Goal: Find specific page/section: Find specific page/section

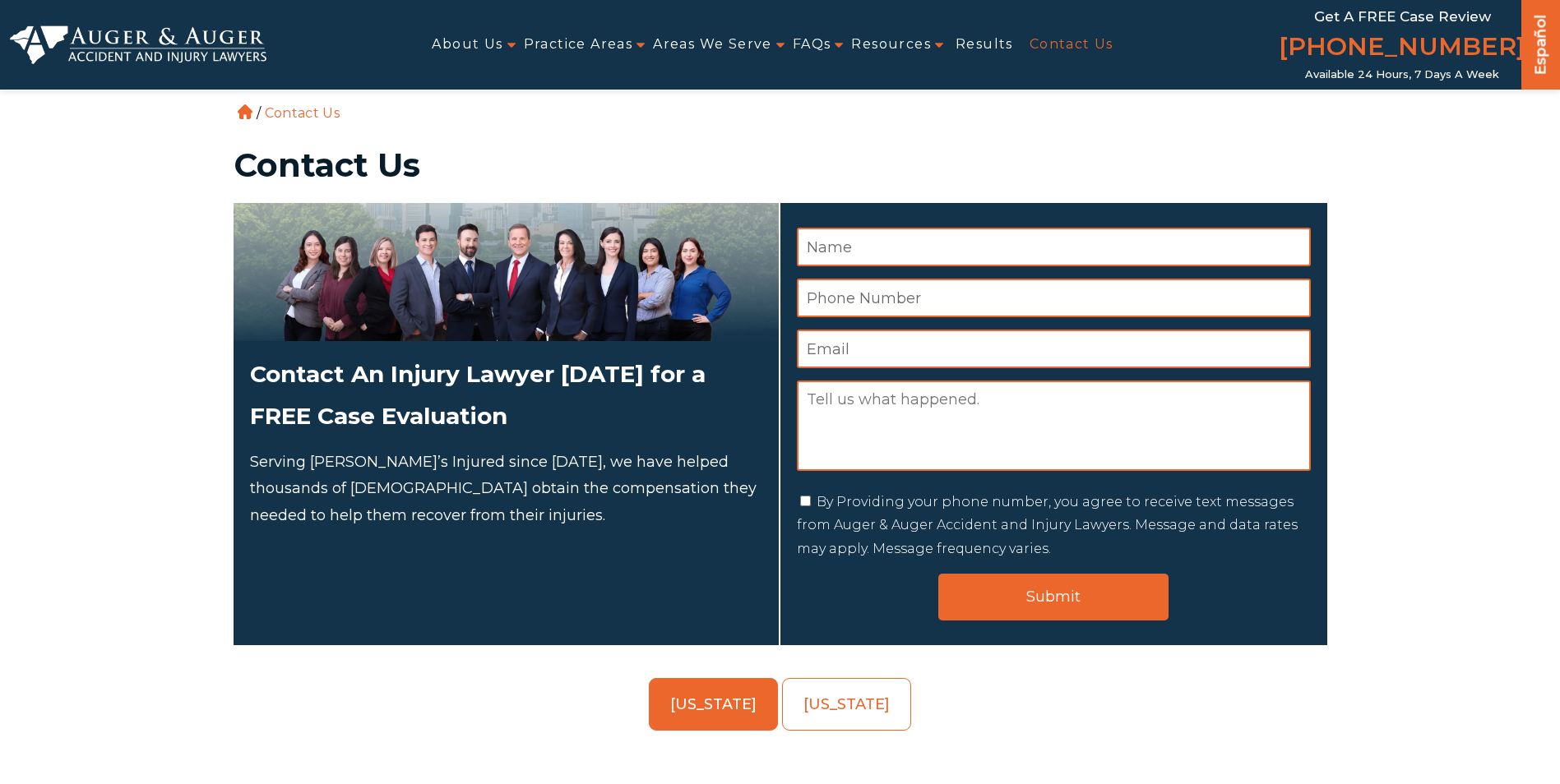
click at [1052, 47] on link "Contact Us" at bounding box center [1072, 44] width 84 height 37
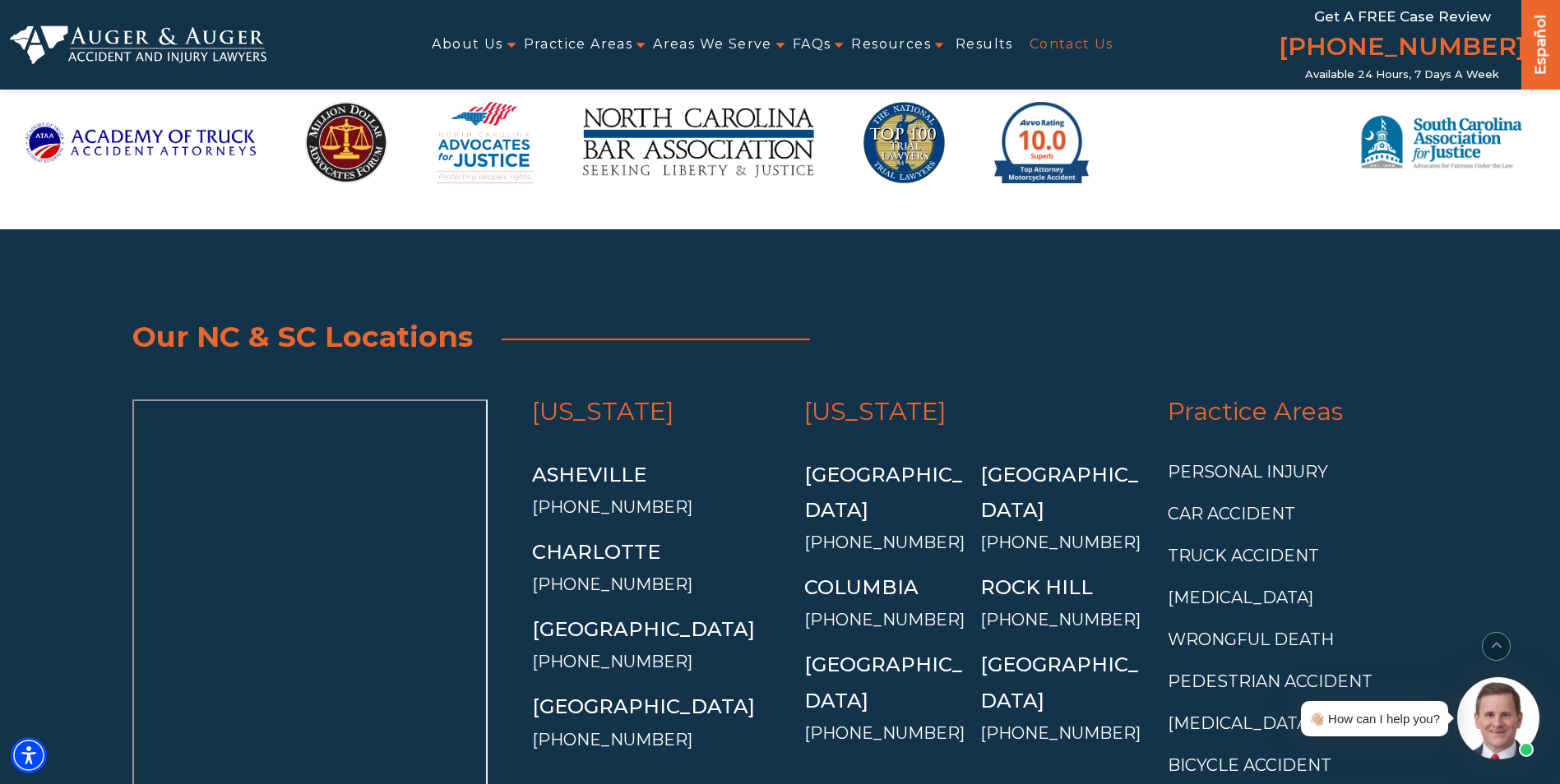
scroll to position [3162, 0]
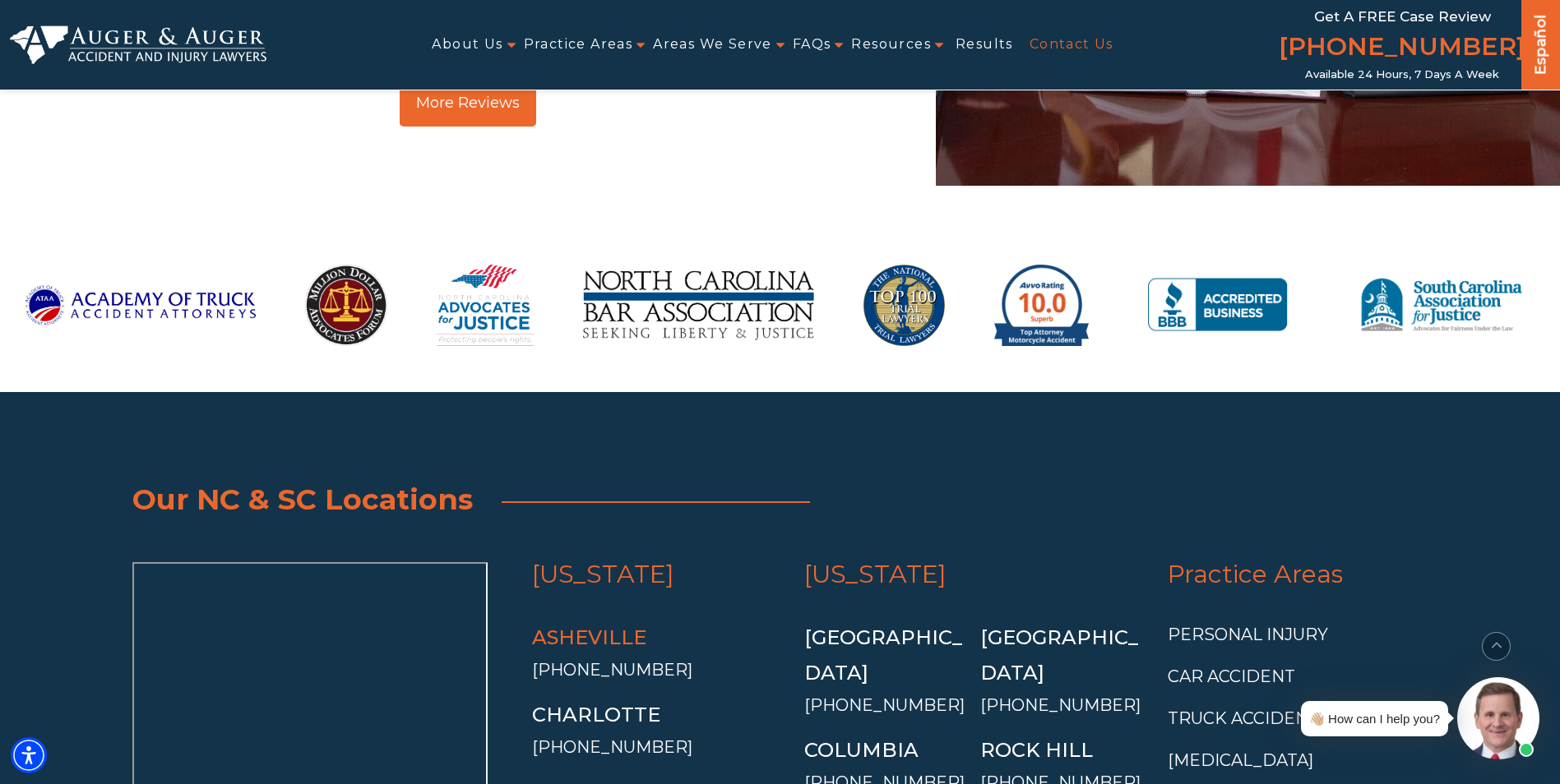
click at [598, 626] on link "Asheville" at bounding box center [588, 637] width 114 height 23
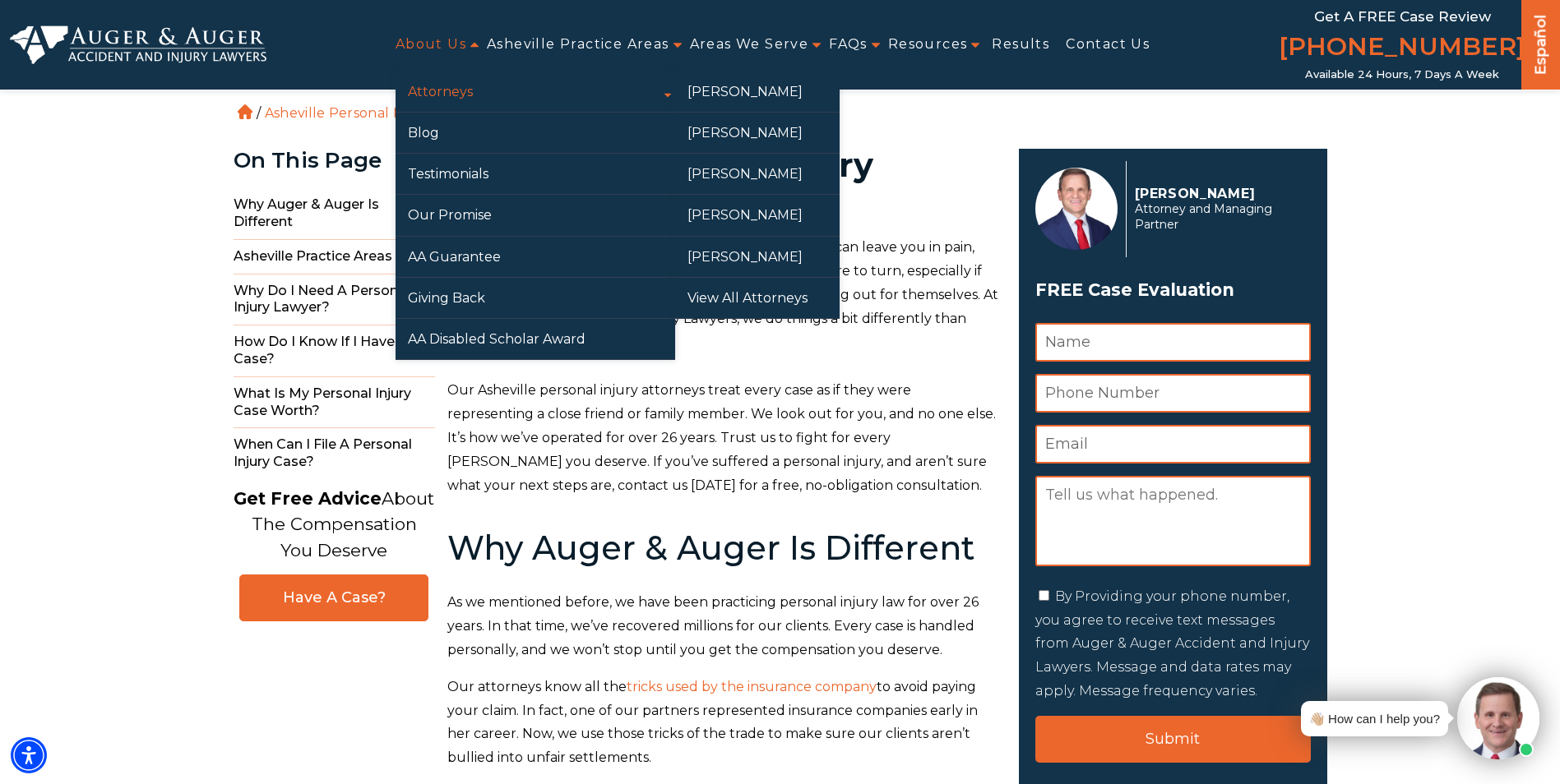
click at [438, 92] on link "Attorneys" at bounding box center [535, 91] width 279 height 40
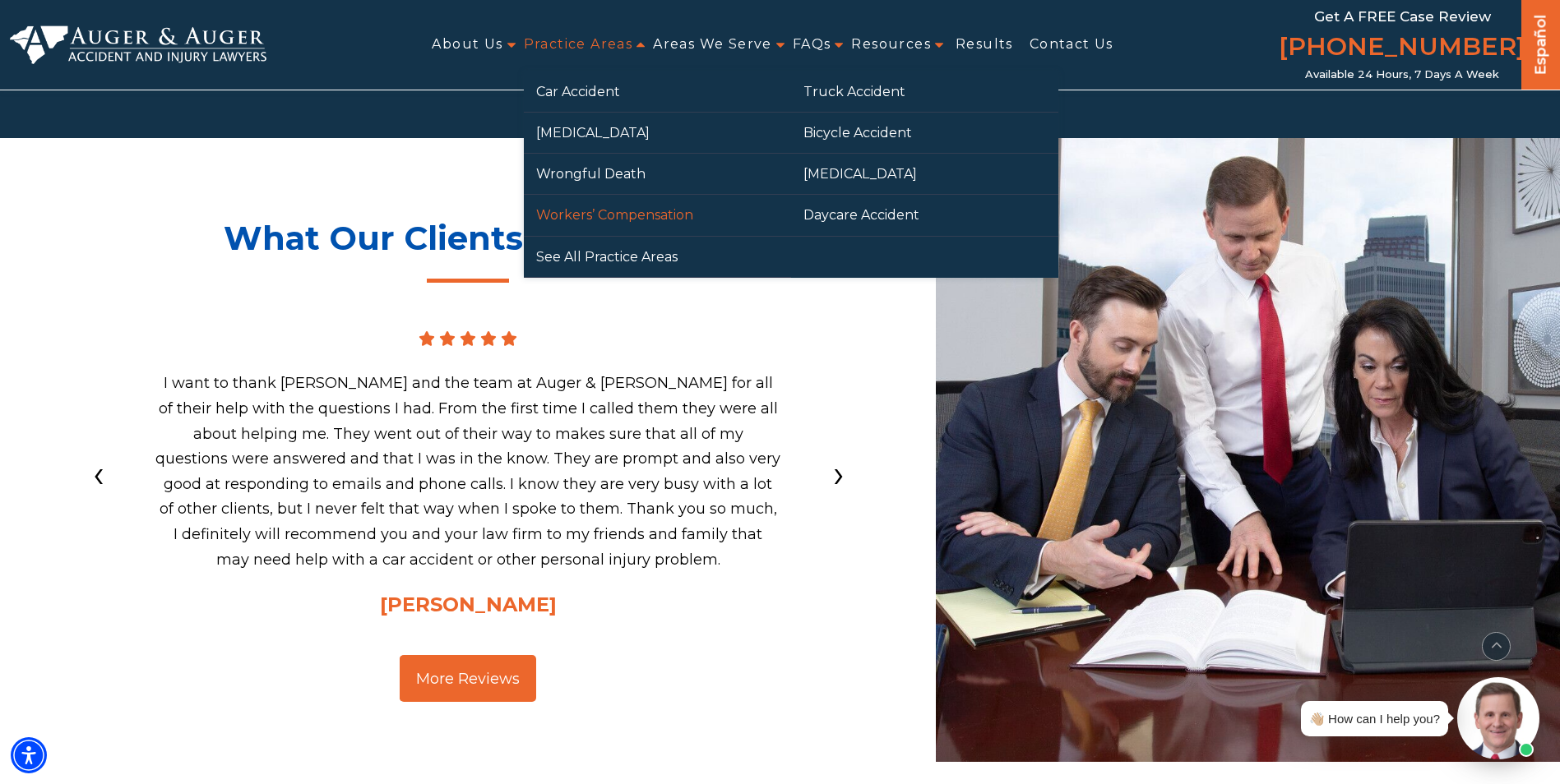
scroll to position [3041, 0]
